Goal: Task Accomplishment & Management: Manage account settings

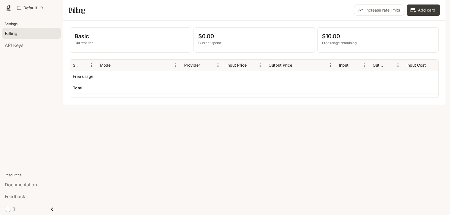
click at [338, 46] on p "Free usage remaining" at bounding box center [378, 43] width 112 height 5
click at [314, 105] on div "Basic Current tier $0.00 Current spend $10.00 Free usage remaining Service Mode…" at bounding box center [254, 63] width 383 height 84
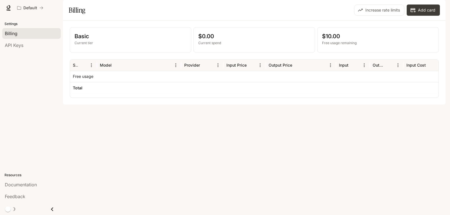
click at [73, 51] on div "Basic Current tier" at bounding box center [130, 40] width 121 height 25
drag, startPoint x: 124, startPoint y: 58, endPoint x: 202, endPoint y: 56, distance: 77.4
click at [128, 46] on p "Current tier" at bounding box center [131, 43] width 112 height 5
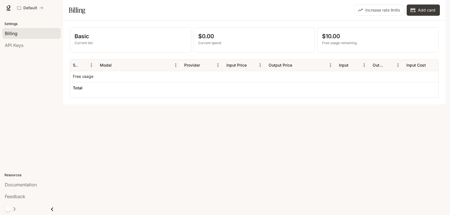
click at [202, 46] on p "Current spend" at bounding box center [254, 43] width 112 height 5
click at [200, 105] on div "Basic Current tier $0.00 Current spend $10.00 Free usage remaining Service Mode…" at bounding box center [254, 63] width 383 height 84
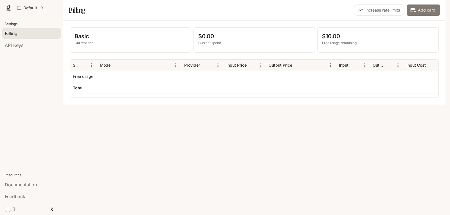
click at [434, 16] on button "Add card" at bounding box center [423, 10] width 33 height 11
click at [23, 50] on link "API Keys" at bounding box center [31, 45] width 59 height 11
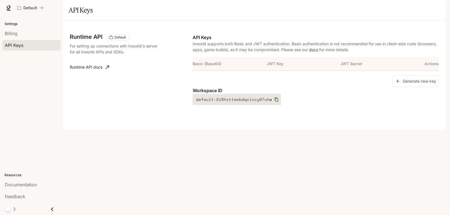
click at [274, 102] on icon "button" at bounding box center [276, 99] width 5 height 5
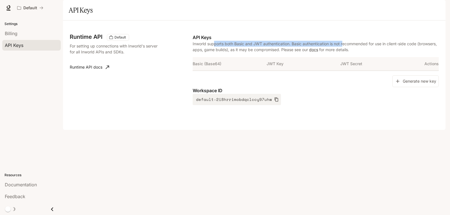
drag, startPoint x: 267, startPoint y: 60, endPoint x: 345, endPoint y: 60, distance: 78.0
click at [345, 53] on p "Inworld supports both Basic and JWT authentication. Basic authentication is not…" at bounding box center [316, 47] width 246 height 12
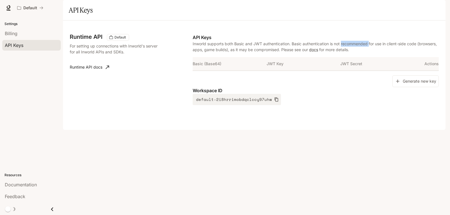
click at [345, 53] on p "Inworld supports both Basic and JWT authentication. Basic authentication is not…" at bounding box center [316, 47] width 246 height 12
click at [404, 53] on p "Inworld supports both Basic and JWT authentication. Basic authentication is not…" at bounding box center [316, 47] width 246 height 12
click at [427, 88] on button "Generate new key" at bounding box center [416, 81] width 46 height 12
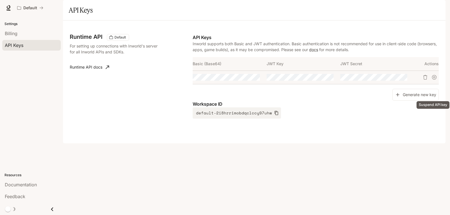
click at [436, 80] on icon "Suspend API key" at bounding box center [434, 77] width 5 height 5
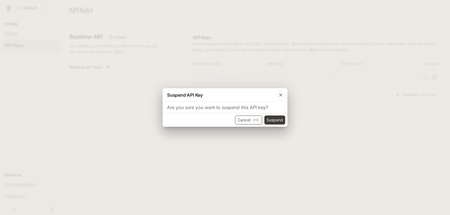
click at [245, 121] on button "Cancel Esc" at bounding box center [248, 120] width 27 height 9
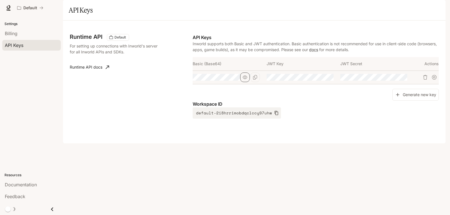
click at [242, 82] on button "button" at bounding box center [245, 78] width 10 height 10
click at [245, 80] on icon "button" at bounding box center [245, 77] width 5 height 5
click at [18, 33] on div "Billing" at bounding box center [31, 33] width 53 height 7
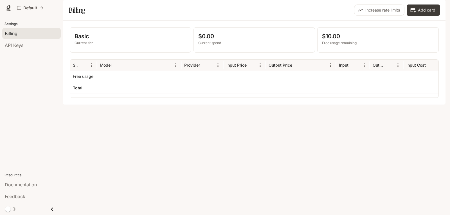
click at [443, 7] on button "button" at bounding box center [437, 7] width 11 height 11
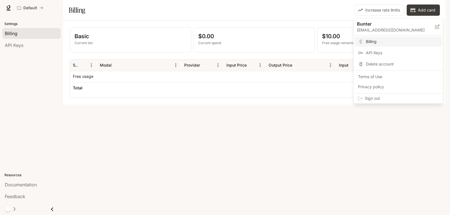
click at [426, 29] on p "[EMAIL_ADDRESS][DOMAIN_NAME]" at bounding box center [396, 30] width 78 height 6
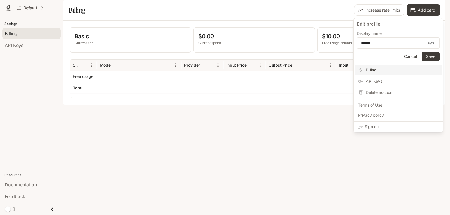
click at [183, 168] on div at bounding box center [225, 107] width 450 height 215
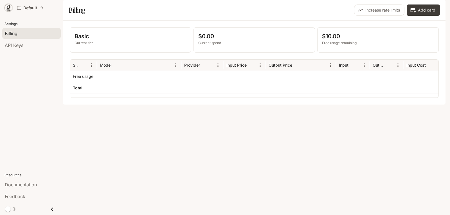
click at [9, 10] on icon at bounding box center [8, 10] width 4 height 1
